Goal: Task Accomplishment & Management: Use online tool/utility

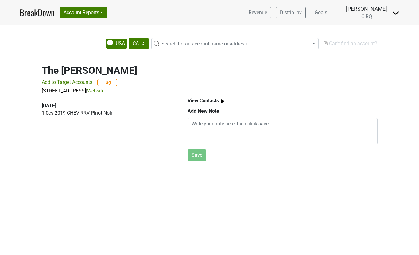
select select "CA"
click at [399, 15] on img at bounding box center [395, 12] width 7 height 7
click at [387, 41] on link "Logout" at bounding box center [375, 45] width 49 height 10
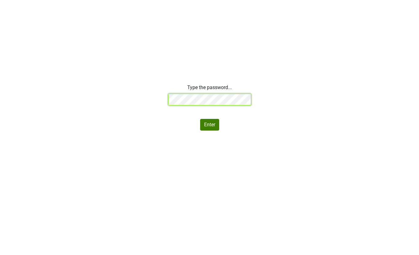
click at [139, 99] on div "Type the password... Enter" at bounding box center [209, 107] width 419 height 47
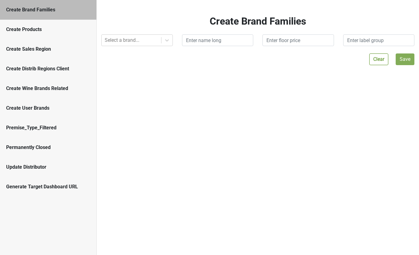
click at [61, 71] on div "Create Distrib Regions Client" at bounding box center [48, 68] width 84 height 7
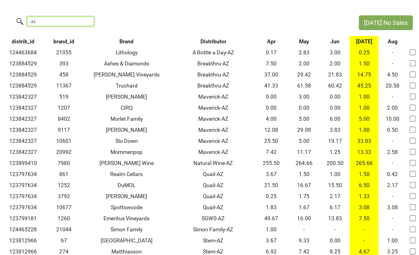
drag, startPoint x: 52, startPoint y: 21, endPoint x: 2, endPoint y: 19, distance: 50.1
click at [2, 19] on div "-az" at bounding box center [176, 21] width 353 height 13
type input "599"
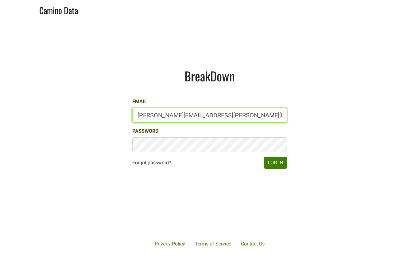
click at [148, 121] on input "kristi.sanders@brownefamilywines.com" at bounding box center [209, 115] width 155 height 15
type input "brett@gracefamilyvineyards.com"
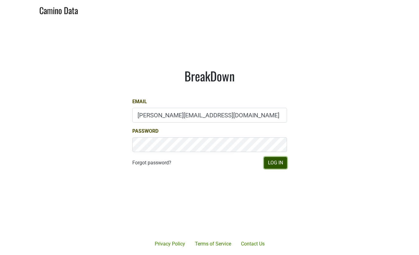
click at [267, 165] on button "Log In" at bounding box center [275, 163] width 23 height 12
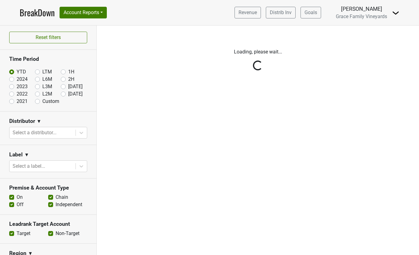
click at [398, 14] on img at bounding box center [395, 12] width 7 height 7
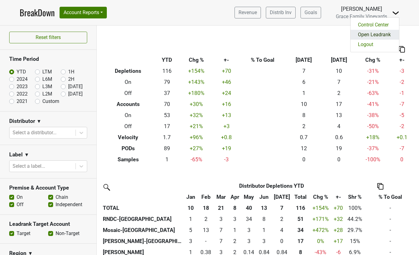
click at [388, 30] on link "Open Leadrank" at bounding box center [375, 35] width 49 height 10
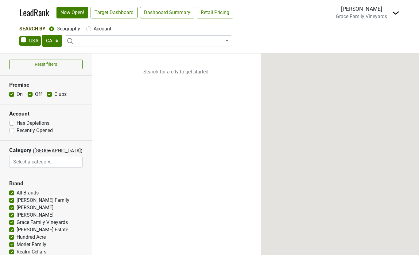
select select "CA"
select select
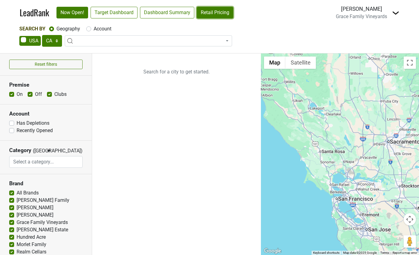
click at [205, 17] on link "Retail Pricing" at bounding box center [215, 13] width 37 height 12
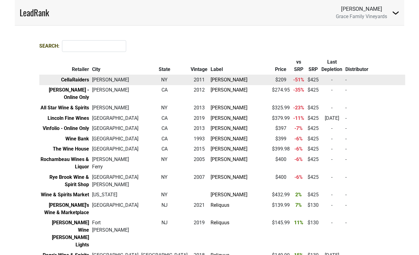
click at [271, 80] on td "$ 209" at bounding box center [281, 80] width 21 height 10
click at [211, 79] on link "[PERSON_NAME]" at bounding box center [229, 80] width 37 height 6
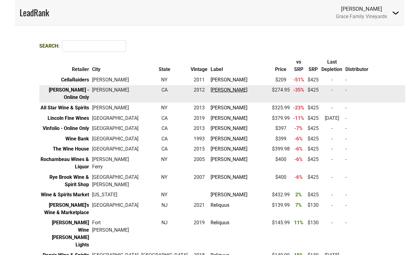
click at [211, 89] on link "[PERSON_NAME]" at bounding box center [229, 90] width 37 height 6
click at [211, 90] on link "[PERSON_NAME]" at bounding box center [229, 90] width 37 height 6
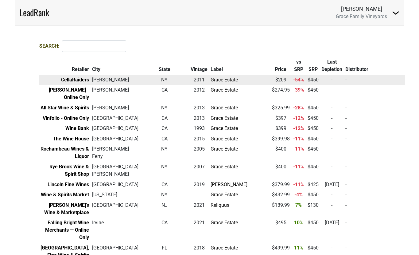
click at [211, 78] on link "Grace Estate" at bounding box center [224, 80] width 27 height 6
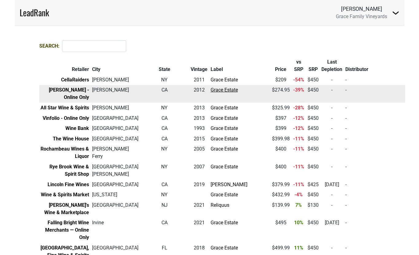
click at [211, 89] on link "Grace Estate" at bounding box center [224, 90] width 27 height 6
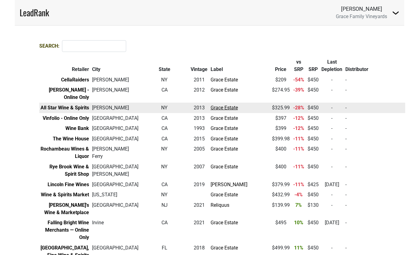
click at [211, 105] on link "Grace Estate" at bounding box center [224, 108] width 27 height 6
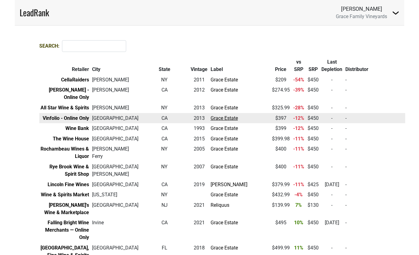
click at [211, 115] on link "Grace Estate" at bounding box center [224, 118] width 27 height 6
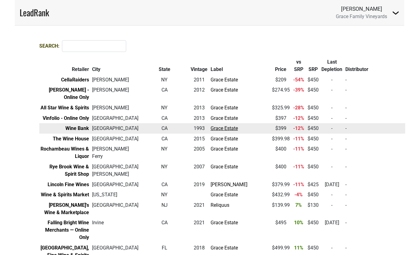
click at [211, 125] on link "Grace Estate" at bounding box center [224, 128] width 27 height 6
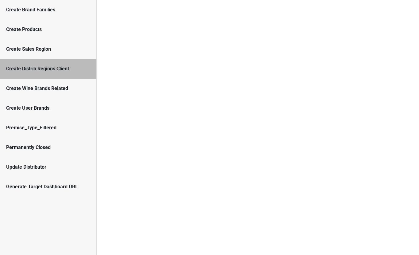
click at [76, 183] on div "Generate Target Dashboard URL" at bounding box center [48, 186] width 84 height 7
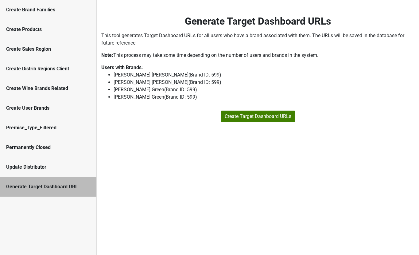
click at [244, 82] on li "[PERSON_NAME] (Brand ID: 599 )" at bounding box center [264, 82] width 301 height 7
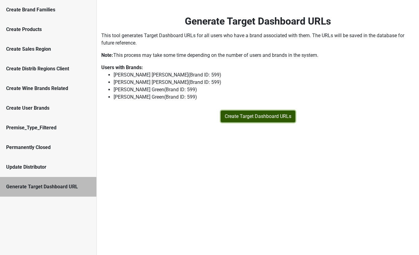
click at [250, 120] on button "Create Target Dashboard URLs" at bounding box center [258, 117] width 75 height 12
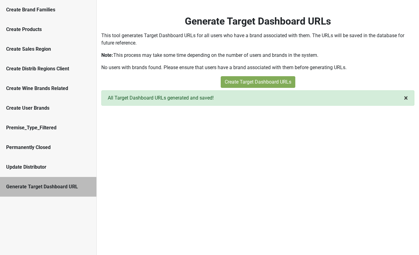
click at [409, 100] on button "× Close alert" at bounding box center [406, 98] width 16 height 15
click at [406, 98] on span "×" at bounding box center [406, 98] width 4 height 9
click at [405, 101] on span "×" at bounding box center [406, 98] width 4 height 9
click at [61, 168] on div "Update Distributor" at bounding box center [48, 166] width 84 height 7
